Goal: Task Accomplishment & Management: Manage account settings

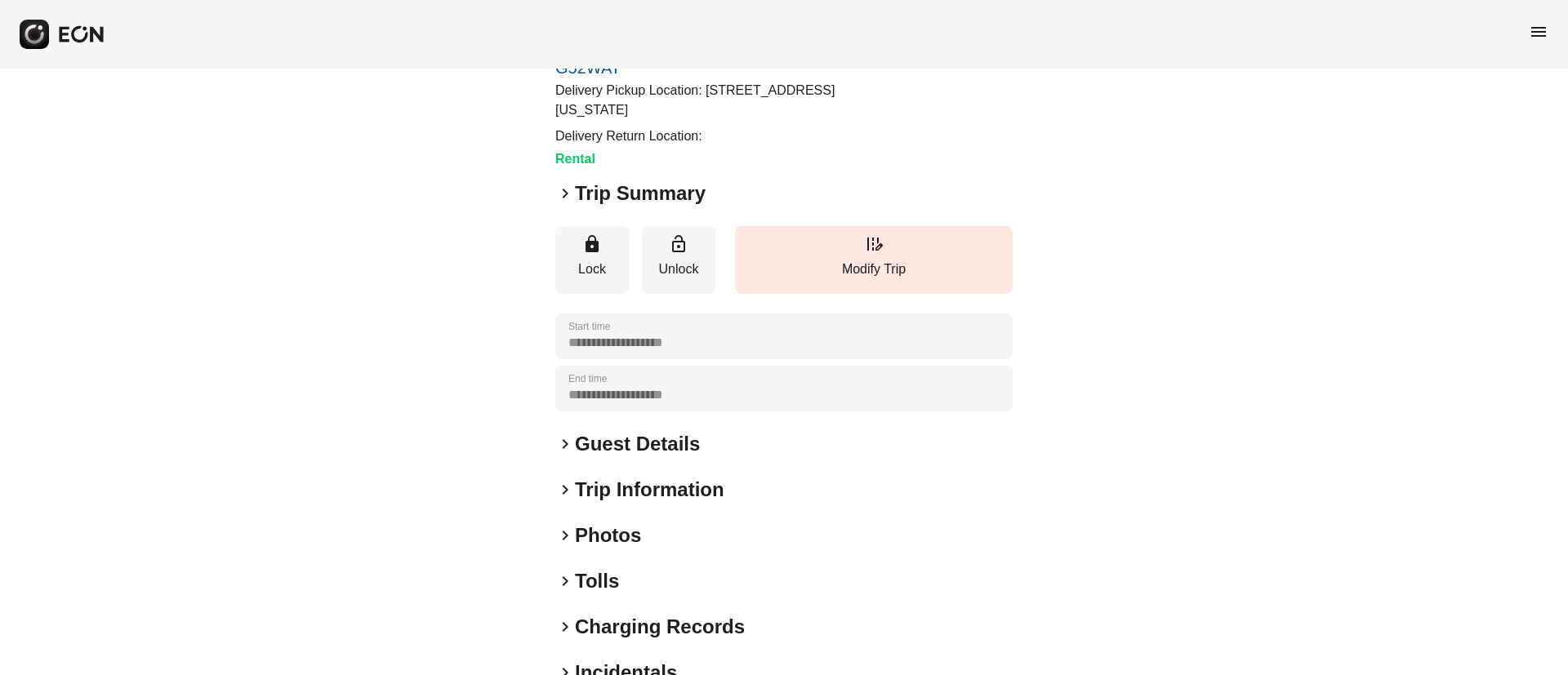
scroll to position [185, 0]
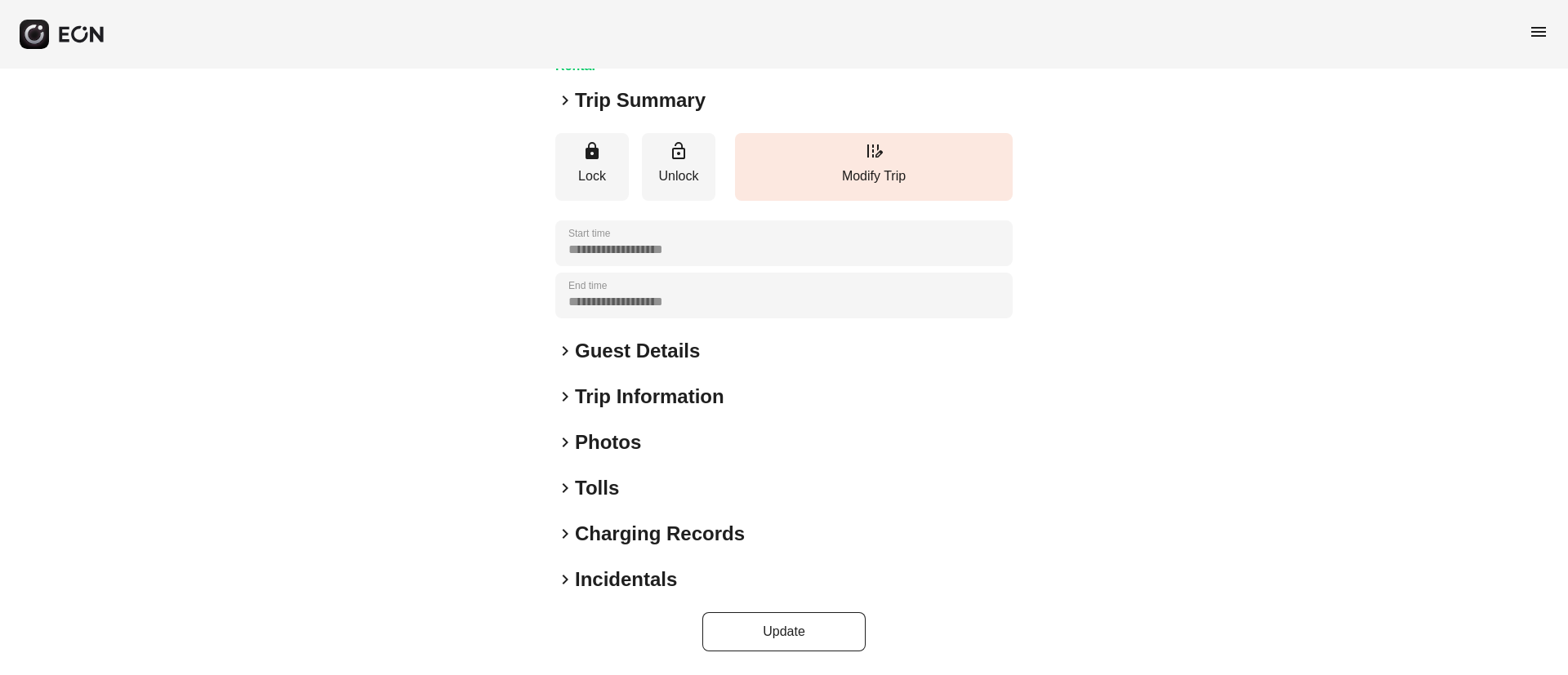
click at [701, 439] on div "keyboard_arrow_right Photos" at bounding box center [784, 442] width 458 height 26
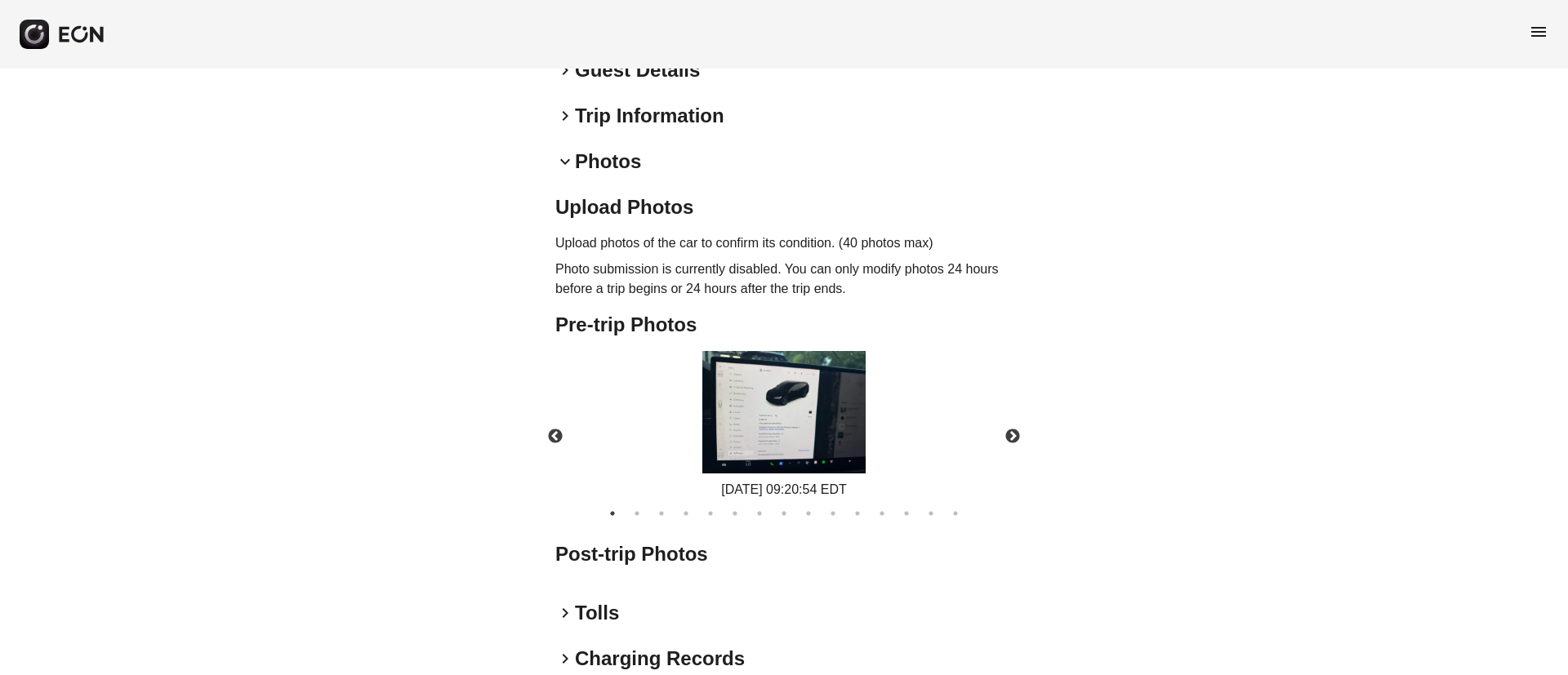
scroll to position [468, 0]
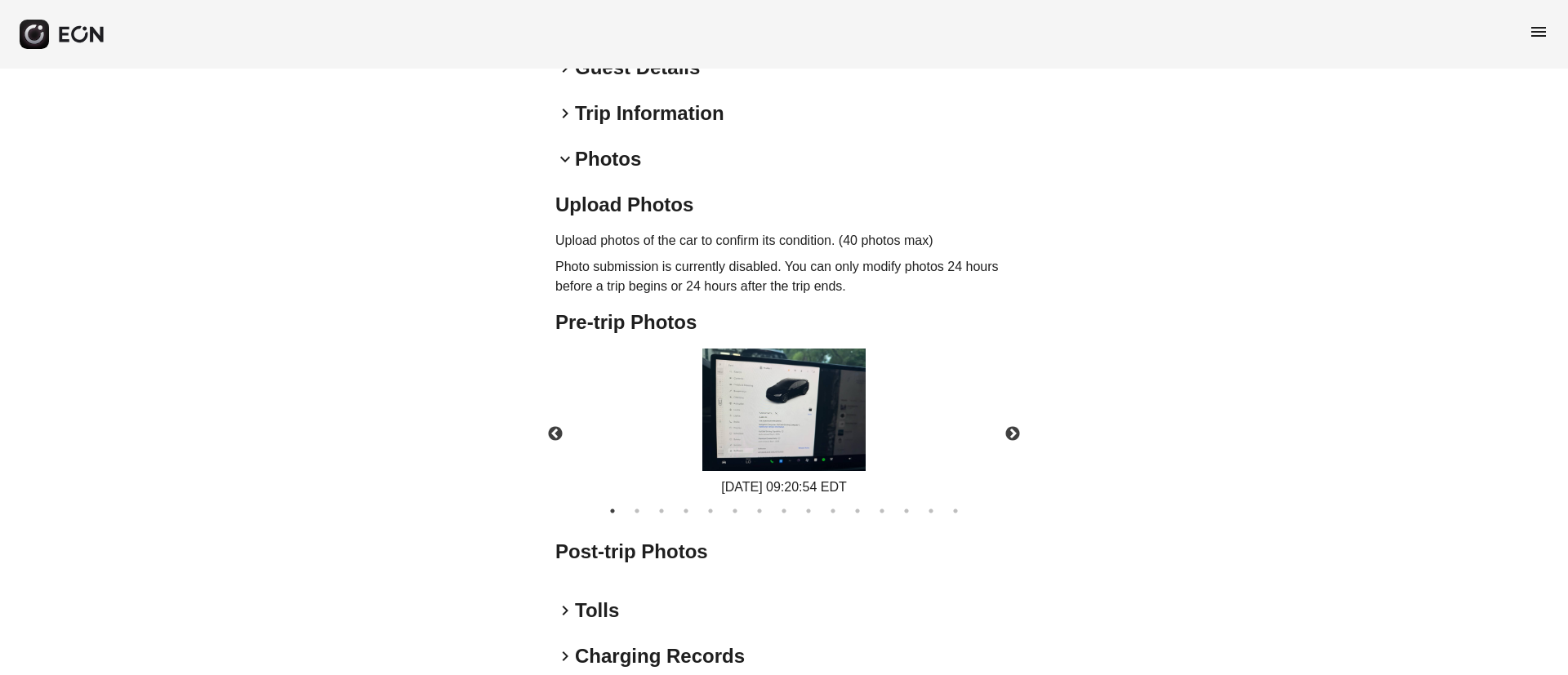
click at [821, 389] on img at bounding box center [784, 410] width 164 height 122
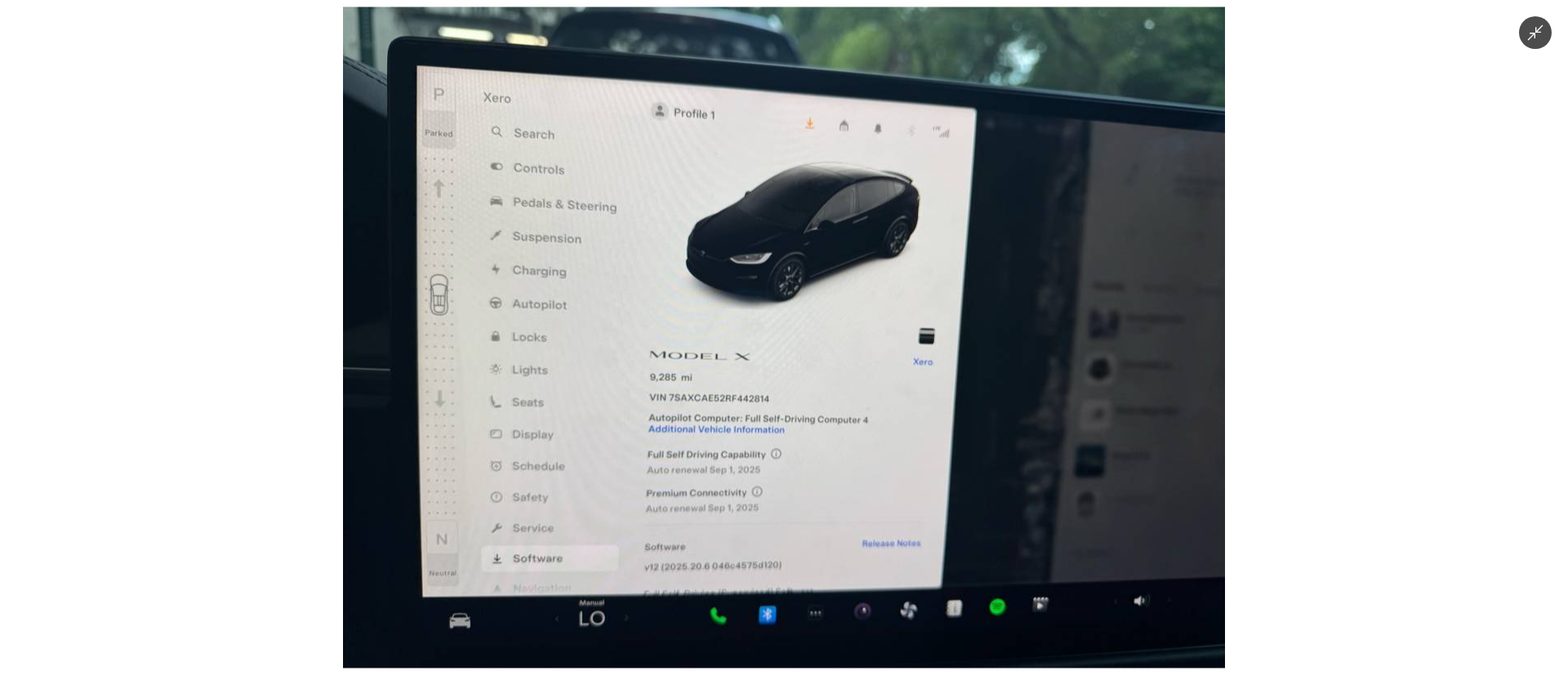
click at [821, 389] on img at bounding box center [783, 338] width 882 height 662
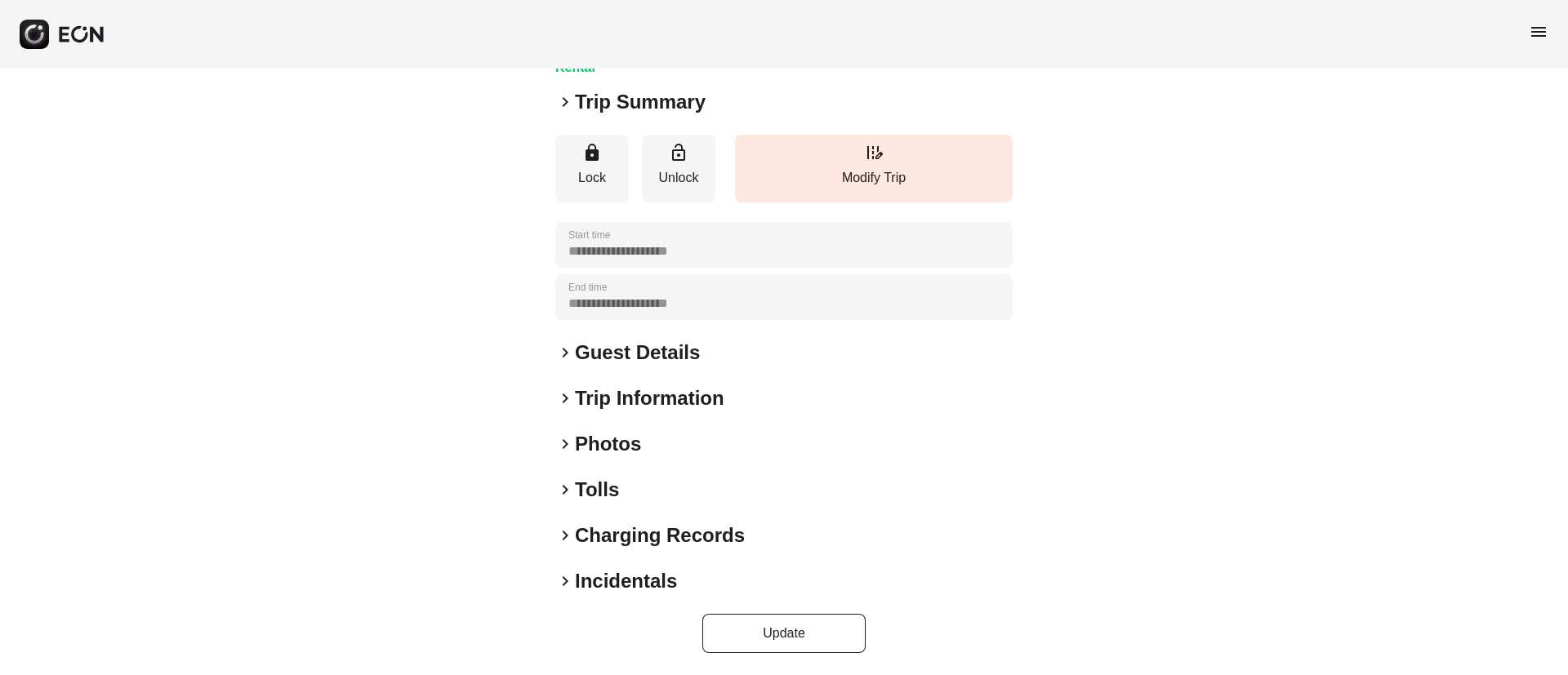
scroll to position [139, 0]
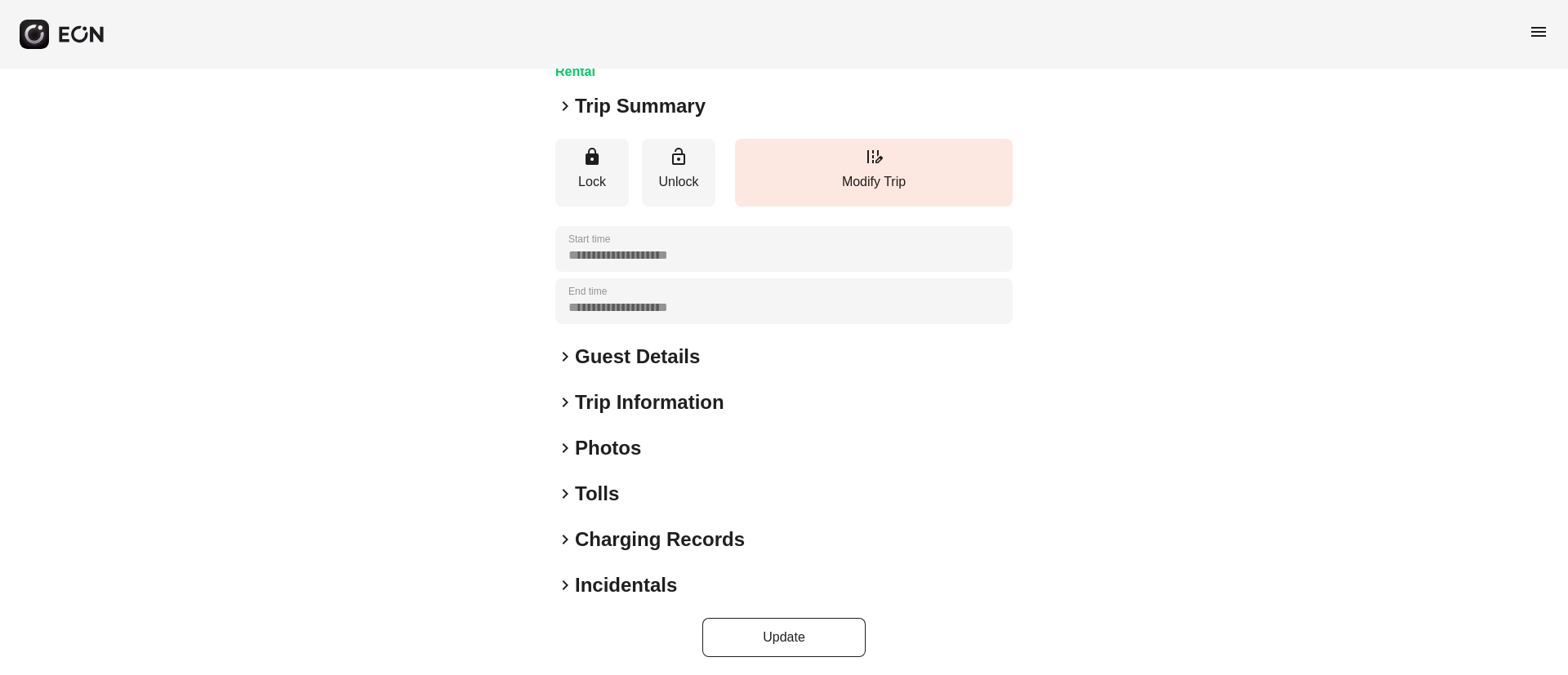
scroll to position [139, 0]
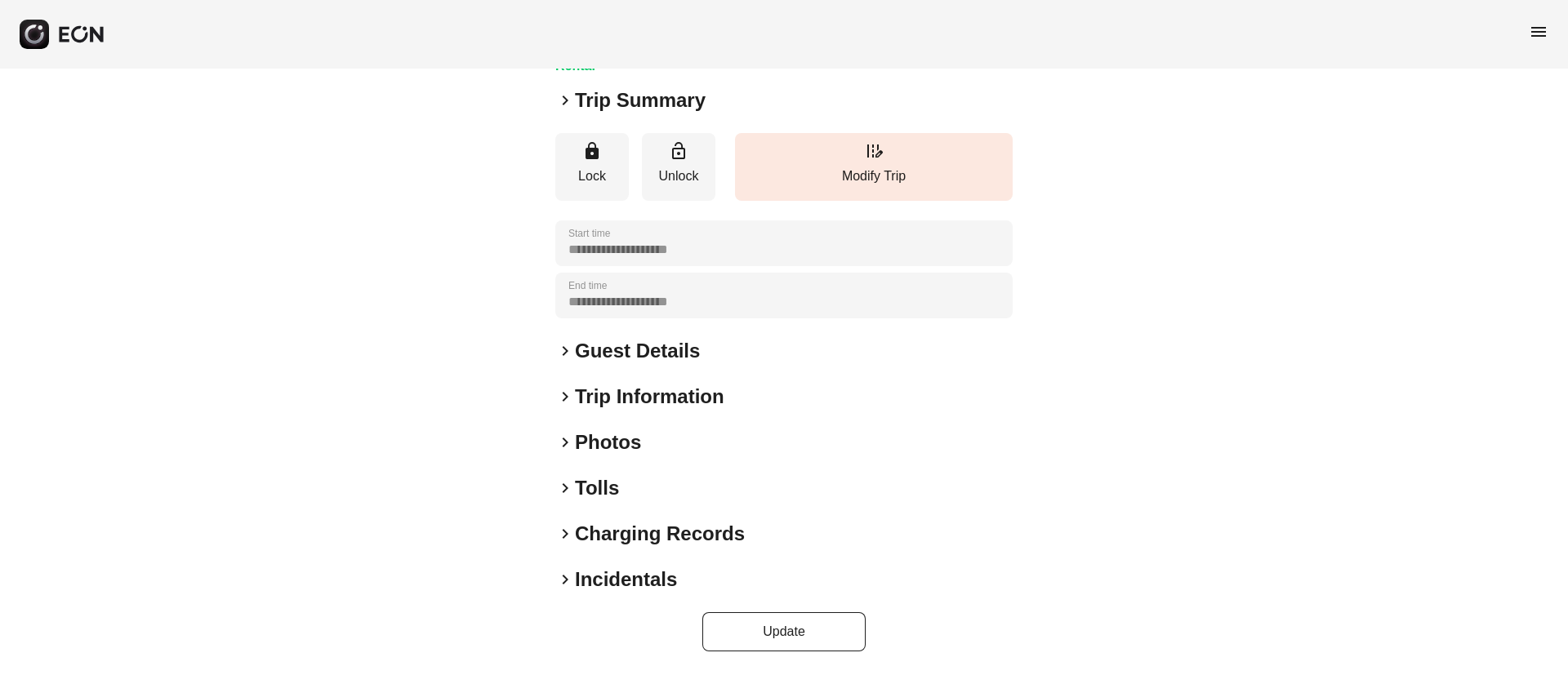
click at [695, 431] on div "keyboard_arrow_right Photos" at bounding box center [784, 442] width 458 height 26
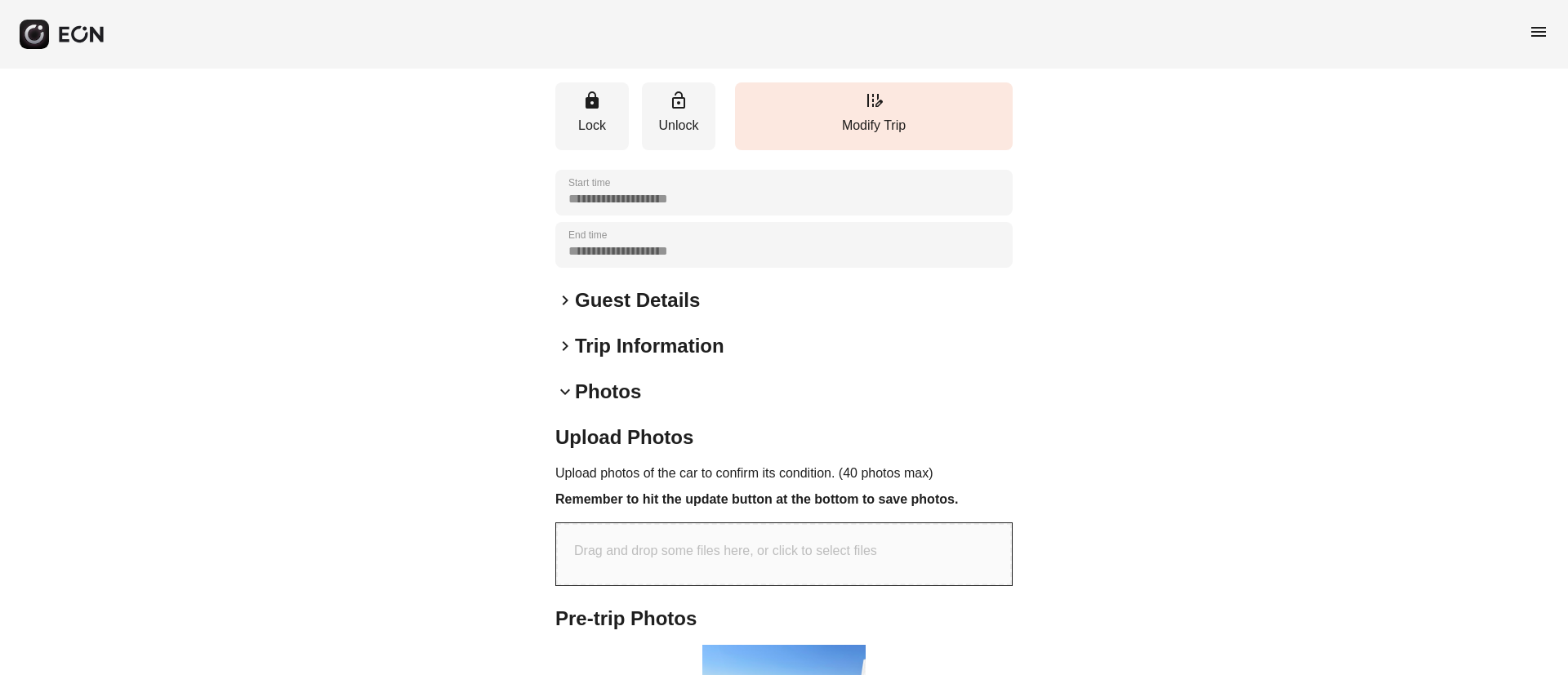
scroll to position [486, 0]
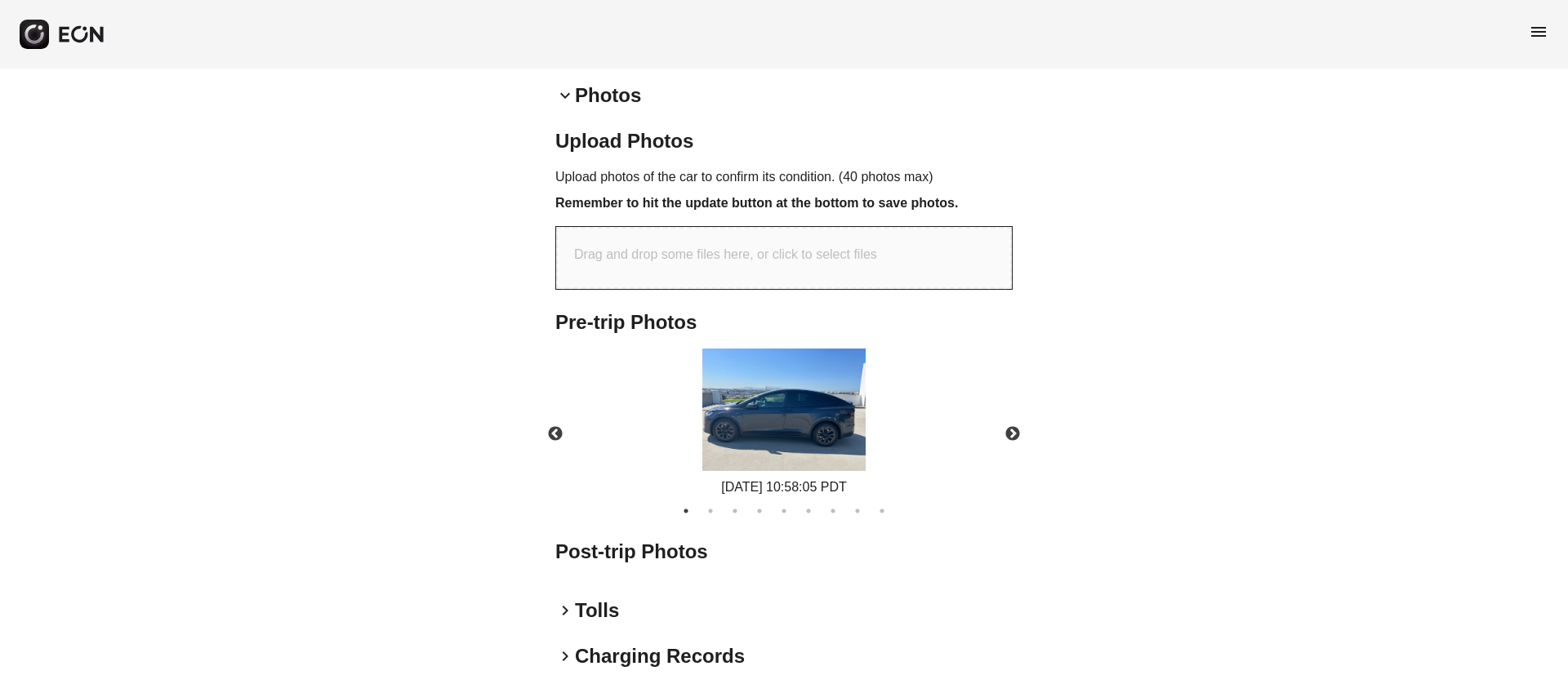
click at [821, 392] on img at bounding box center [784, 410] width 164 height 122
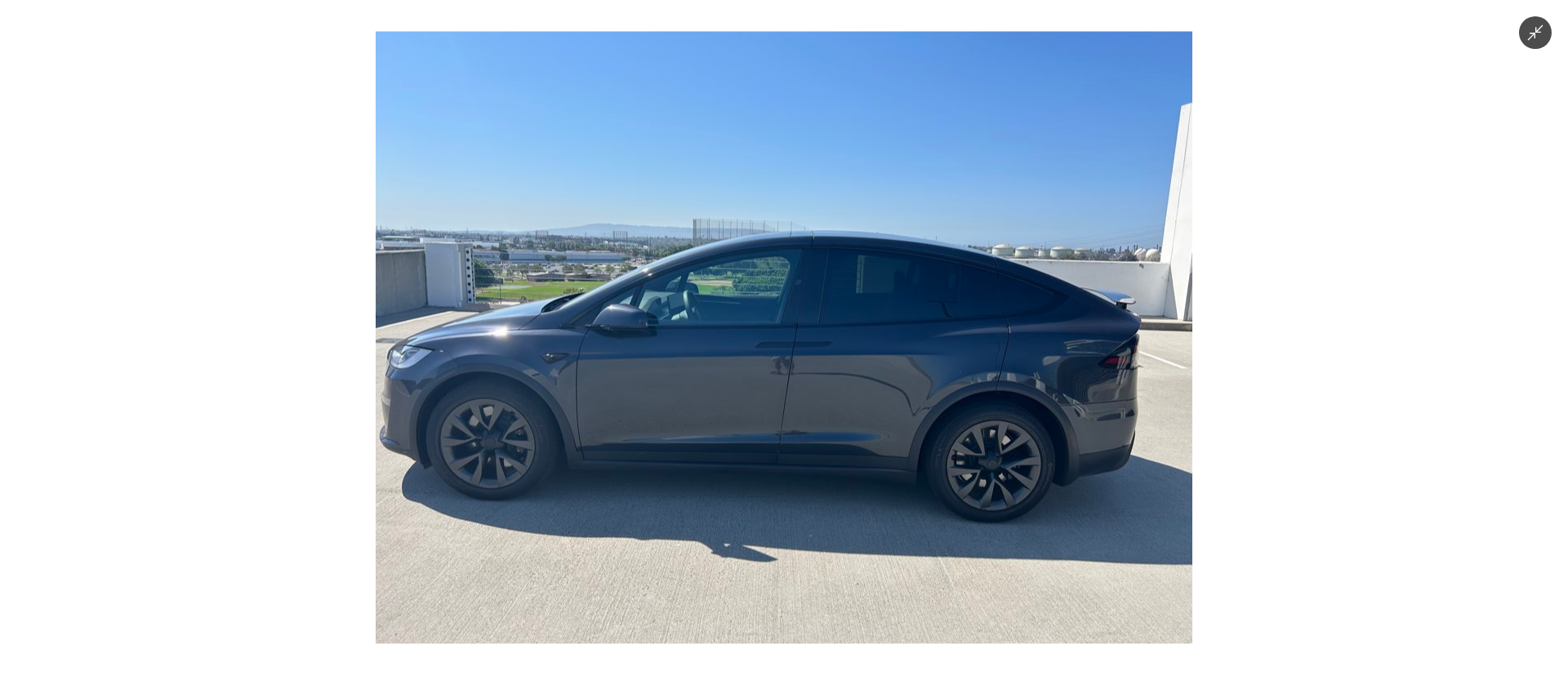
click at [821, 392] on img at bounding box center [784, 337] width 816 height 612
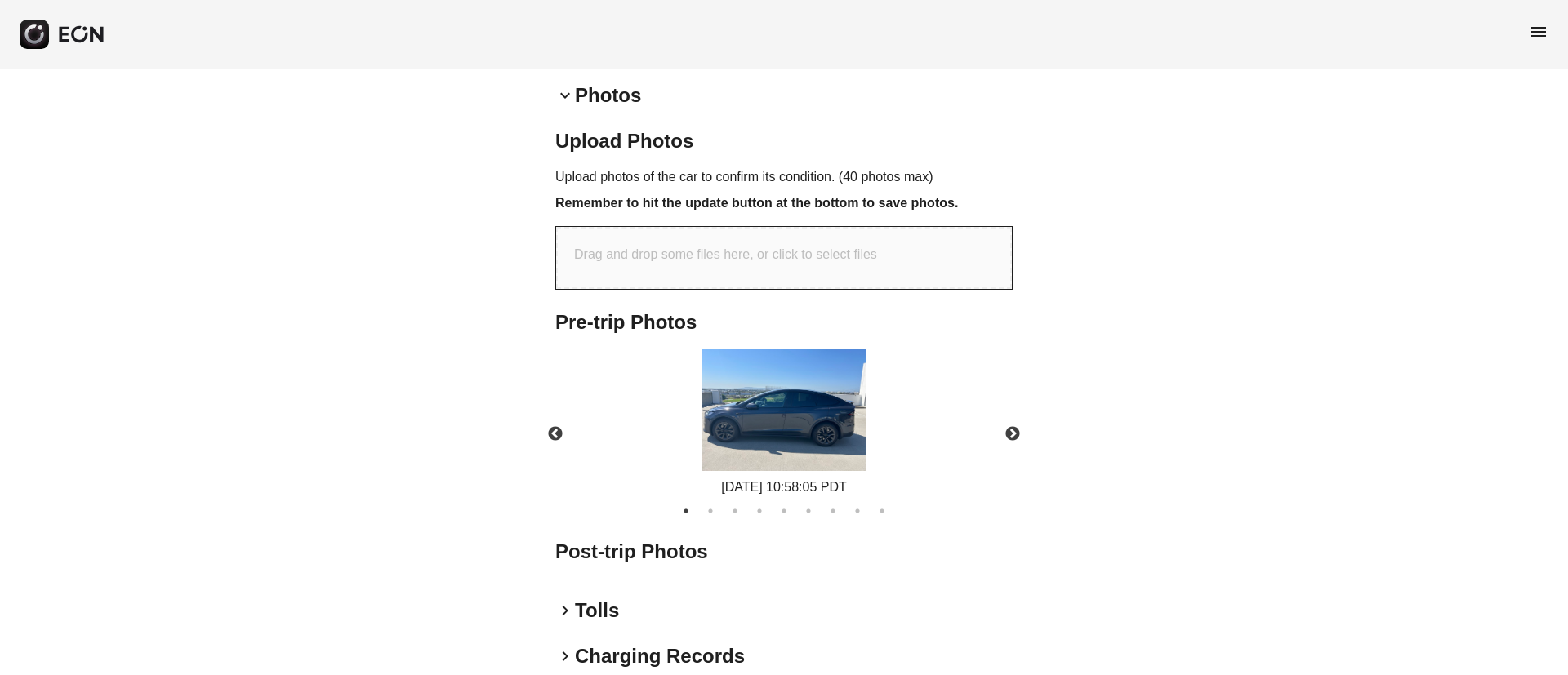
click at [821, 392] on img at bounding box center [784, 410] width 164 height 122
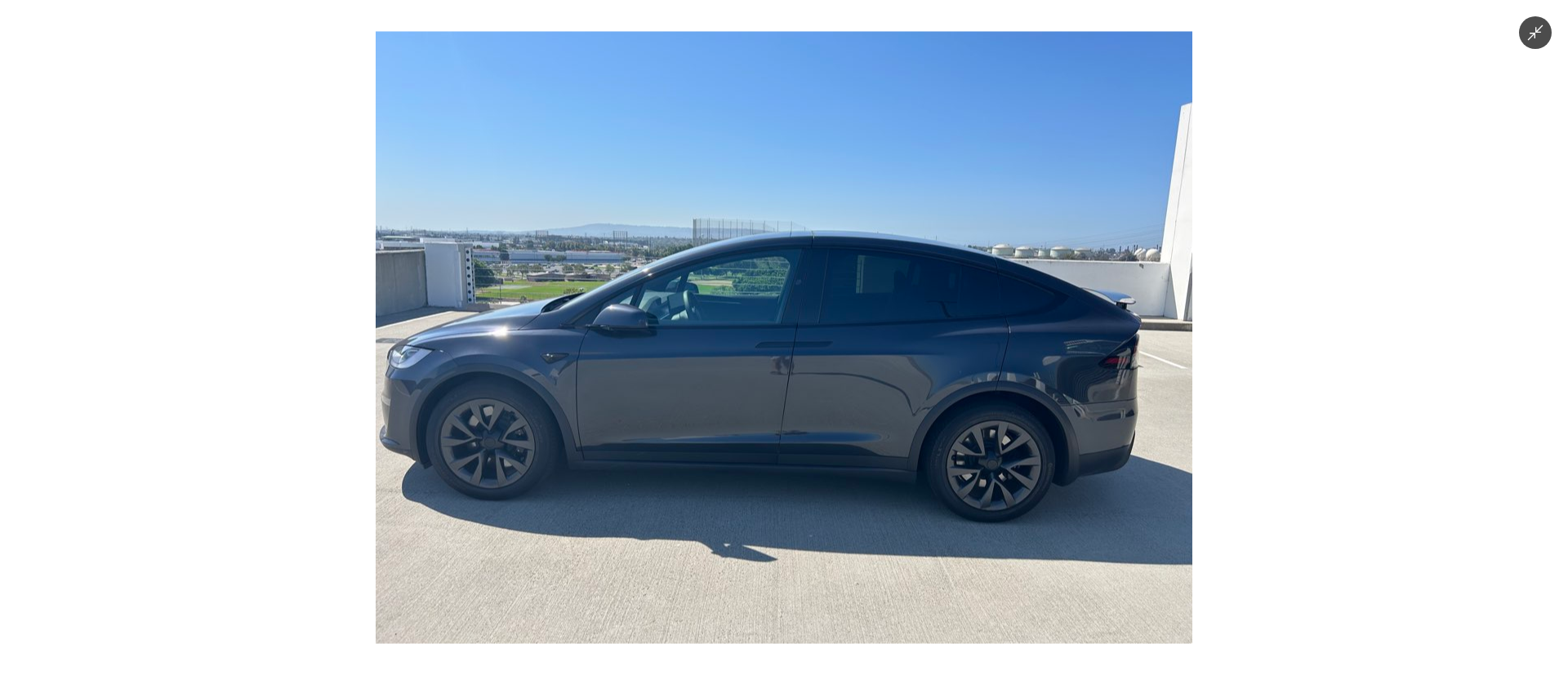
click at [821, 392] on img at bounding box center [784, 337] width 816 height 612
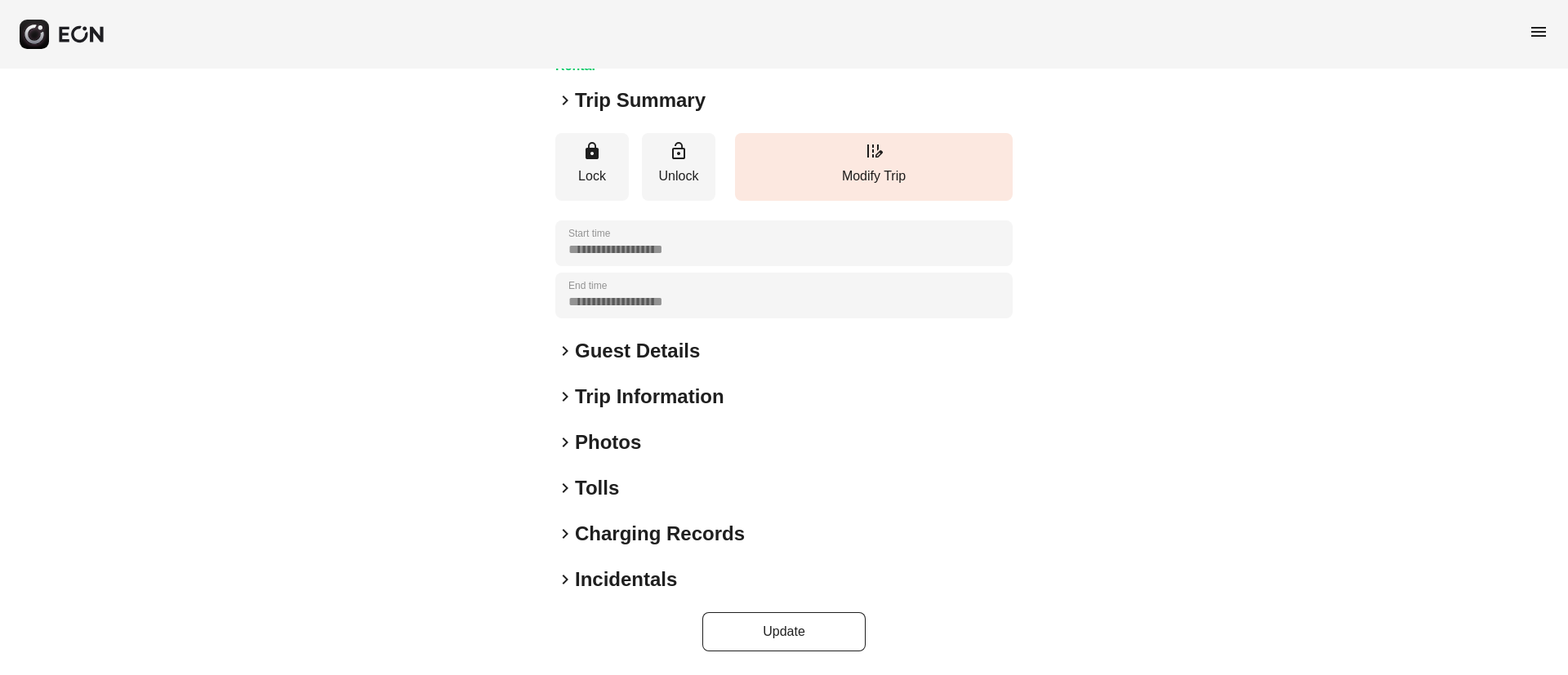
click at [741, 436] on div "keyboard_arrow_right Photos" at bounding box center [784, 442] width 458 height 26
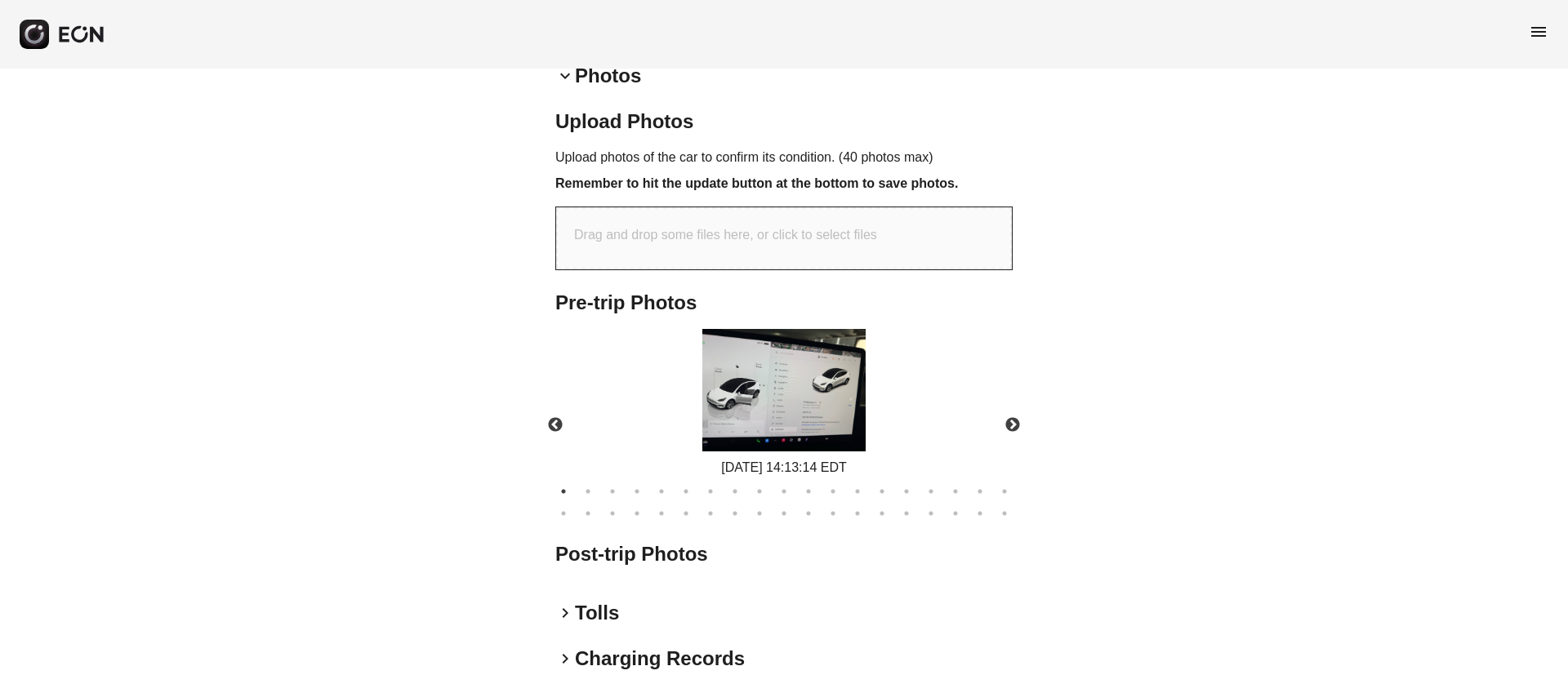
scroll to position [509, 0]
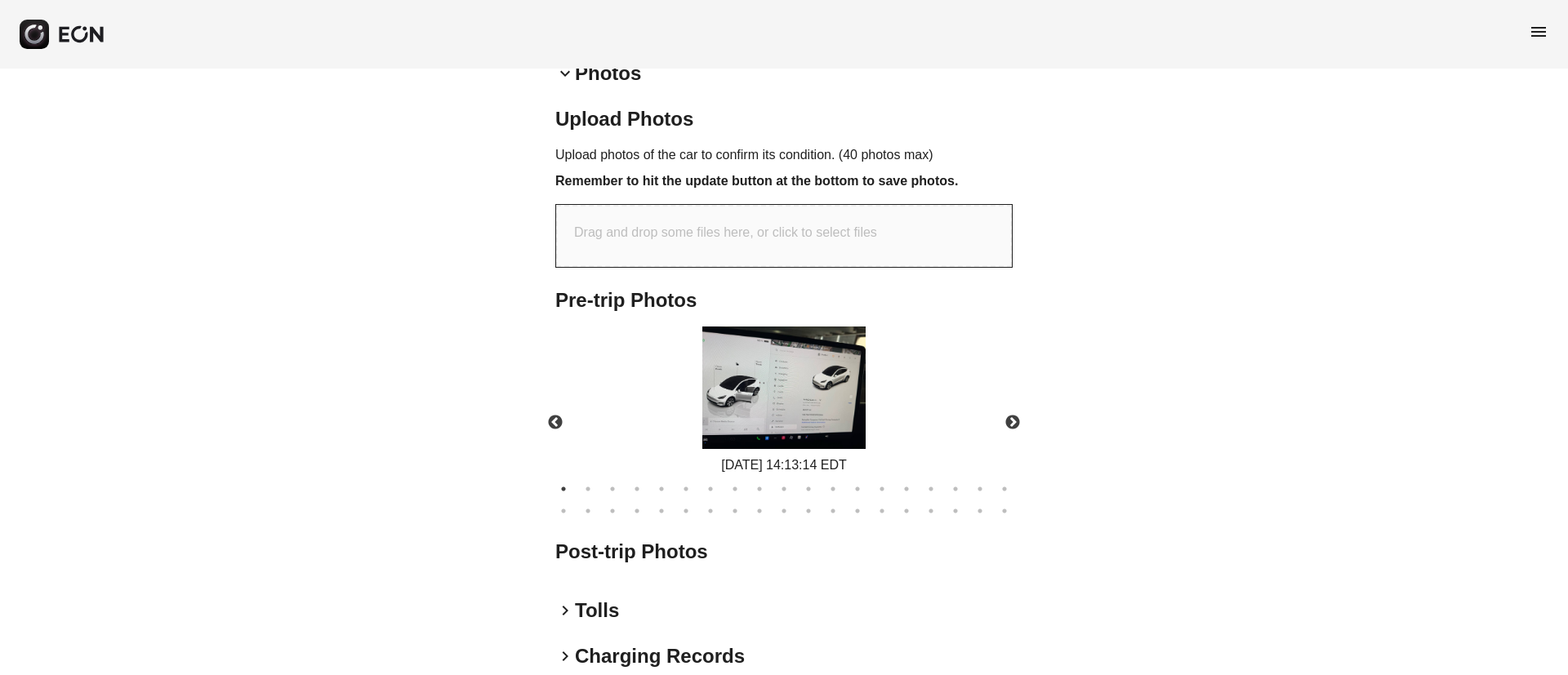
click at [877, 410] on div "08/29/2025 14:13:14 EDT" at bounding box center [784, 400] width 486 height 148
click at [842, 410] on img at bounding box center [784, 387] width 164 height 122
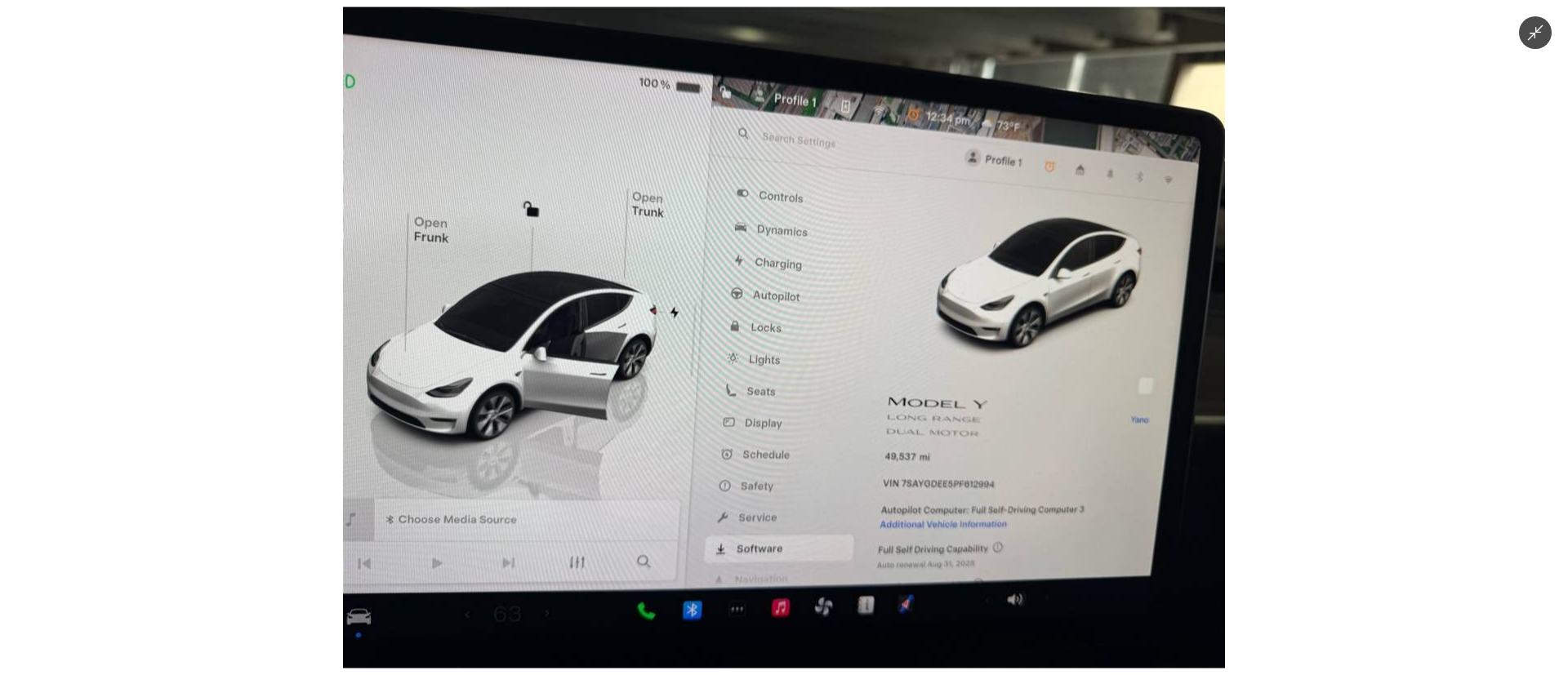
click at [842, 410] on img at bounding box center [783, 338] width 882 height 662
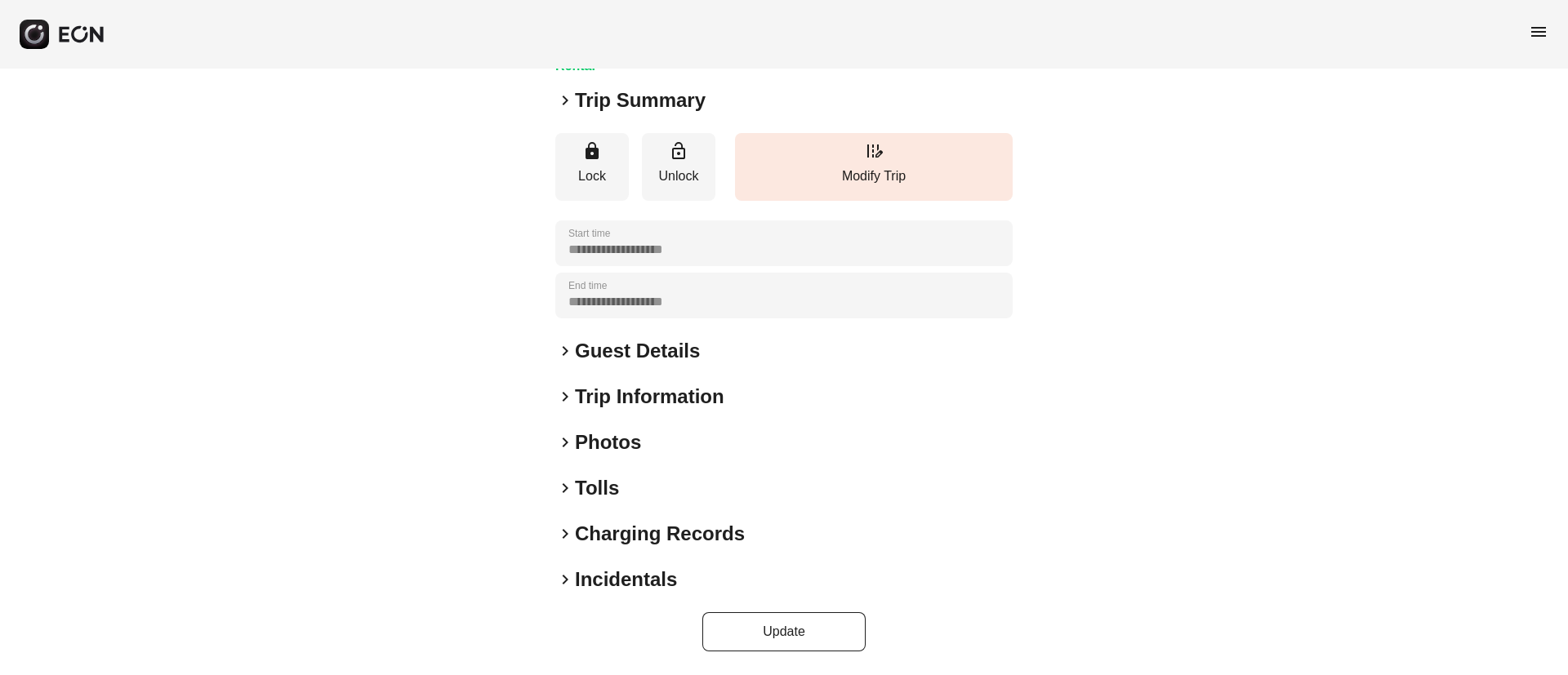
click at [666, 449] on div "keyboard_arrow_right Photos" at bounding box center [784, 442] width 458 height 26
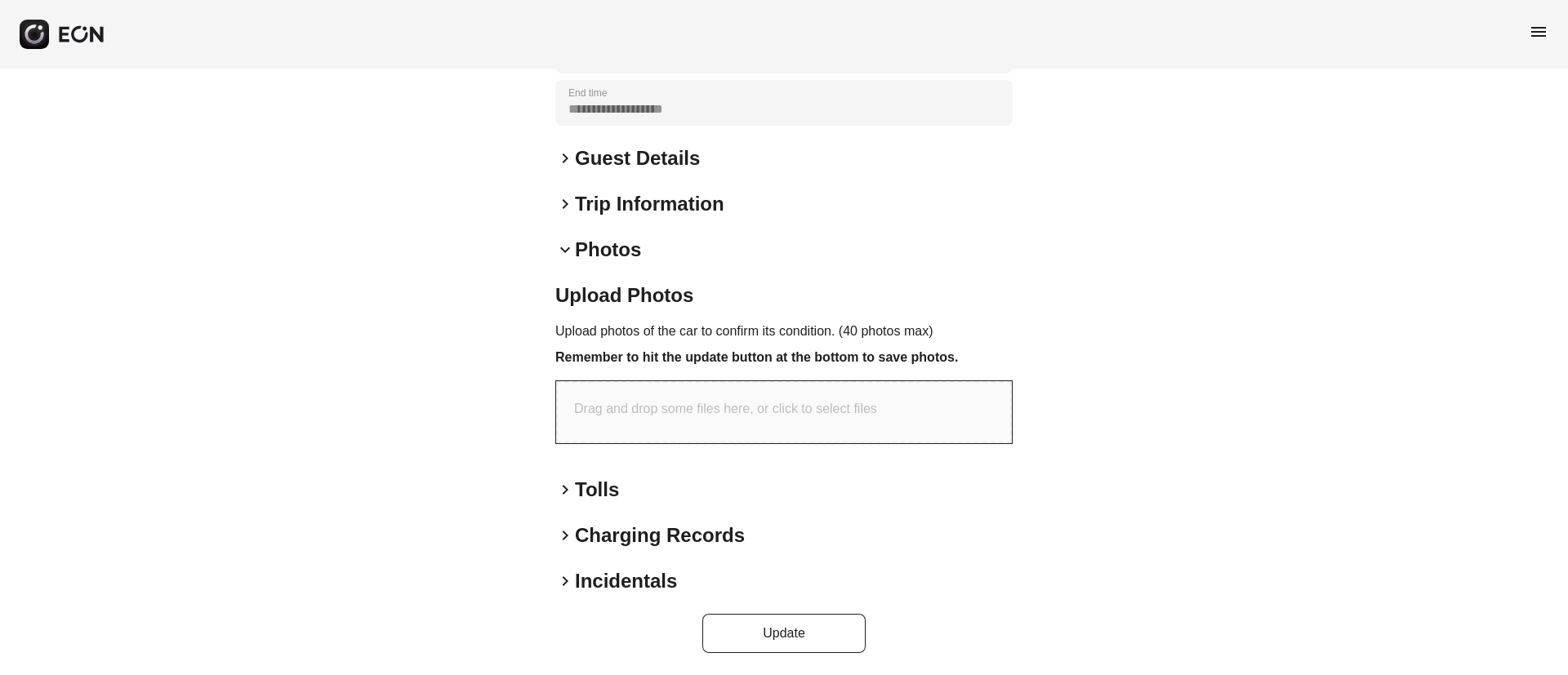
scroll to position [333, 0]
